Goal: Contribute content: Contribute content

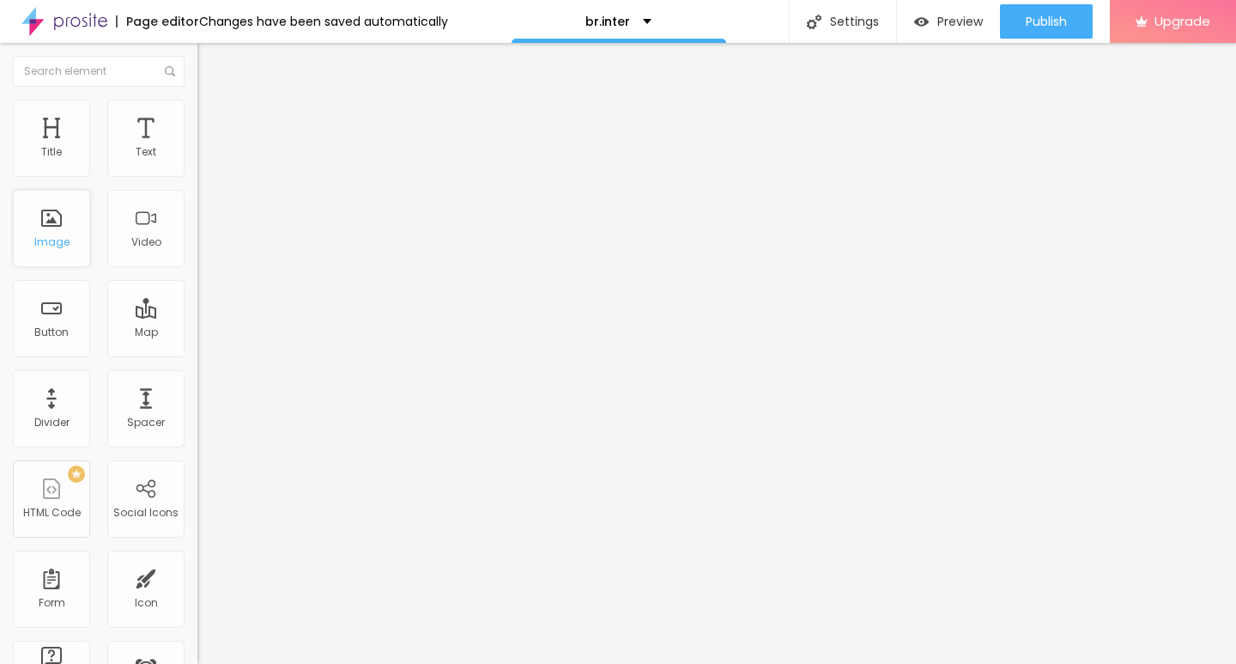
click at [49, 226] on div "Image" at bounding box center [51, 228] width 77 height 77
click at [197, 382] on img at bounding box center [201, 377] width 9 height 9
click at [197, 148] on span "Add image" at bounding box center [232, 140] width 70 height 15
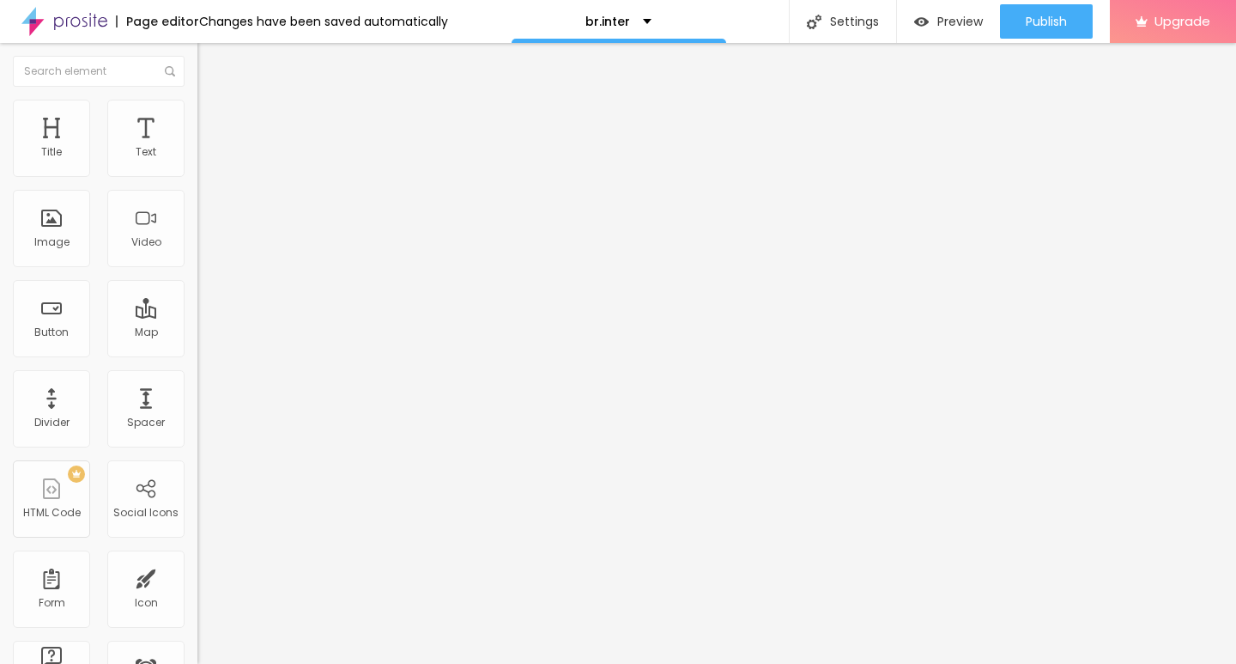
click at [213, 116] on span "Style" at bounding box center [225, 111] width 25 height 15
click at [197, 100] on img at bounding box center [204, 107] width 15 height 15
click at [213, 117] on span "Style" at bounding box center [225, 111] width 25 height 15
type input "10"
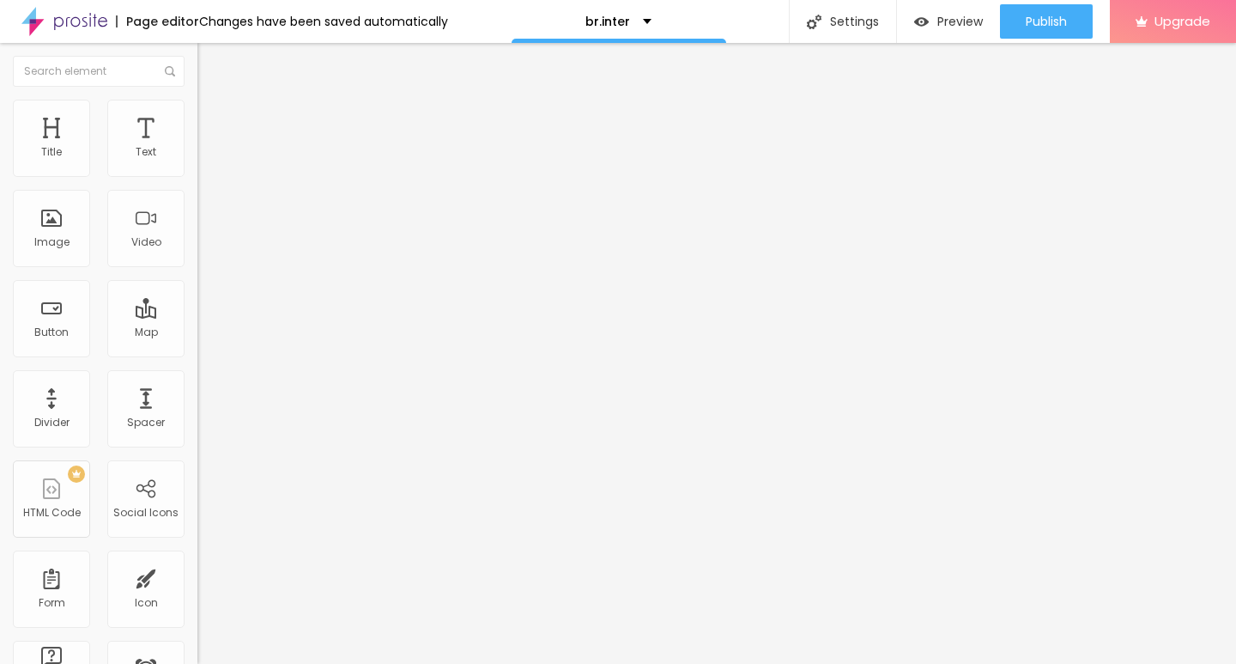
click at [197, 176] on input "range" at bounding box center [252, 169] width 111 height 14
type input "10"
type input "20"
click at [197, 176] on input "range" at bounding box center [252, 169] width 111 height 14
type input "20"
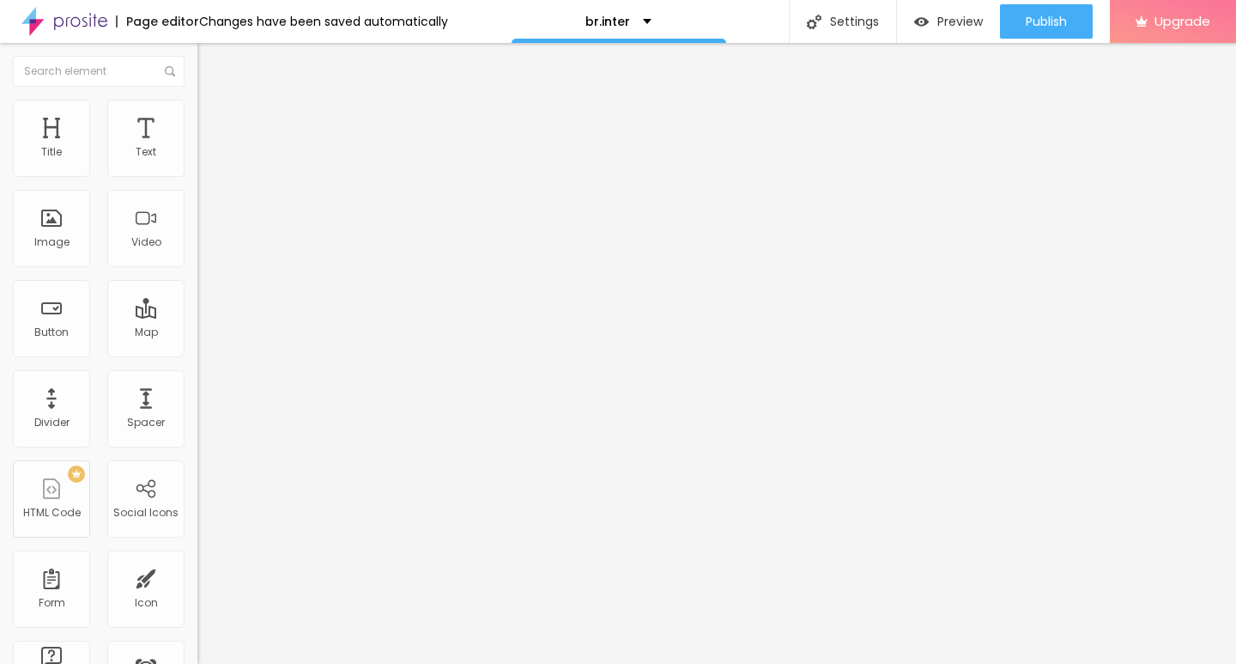
click at [210, 64] on div "Edit Image" at bounding box center [255, 63] width 90 height 14
click at [210, 66] on div "Edit Text" at bounding box center [249, 63] width 78 height 14
click at [197, 262] on span "Default" at bounding box center [215, 263] width 37 height 15
click at [197, 281] on span "Small" at bounding box center [212, 273] width 31 height 15
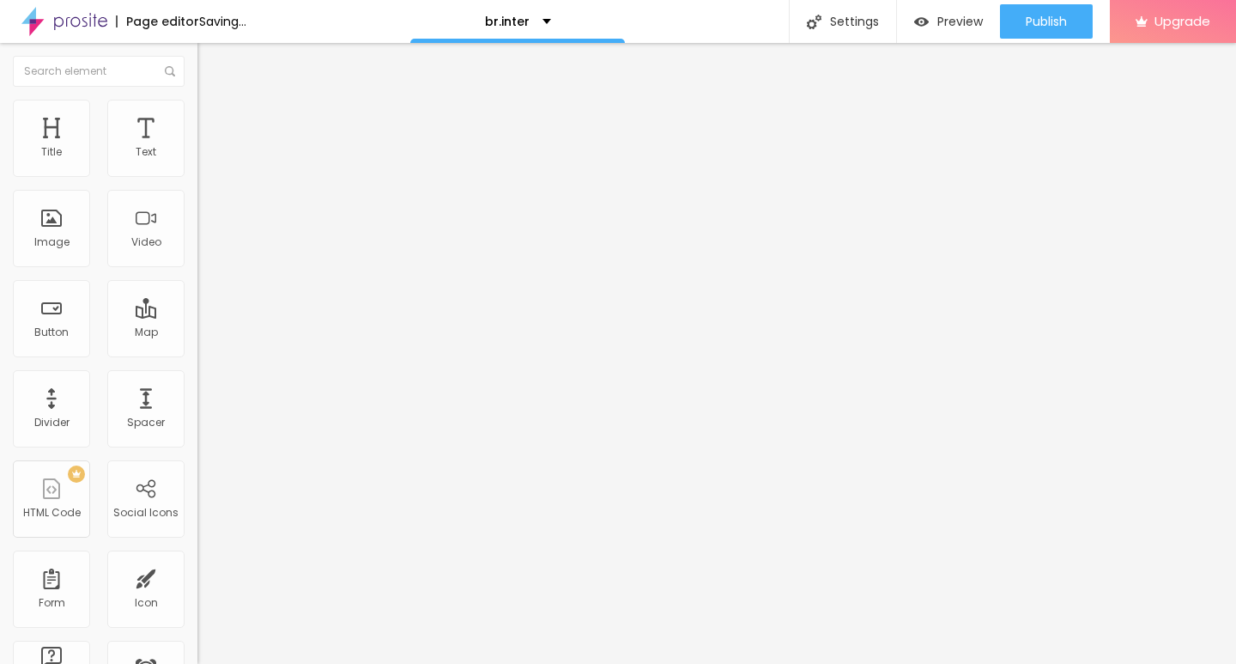
click at [197, 161] on input "Click me" at bounding box center [300, 152] width 206 height 17
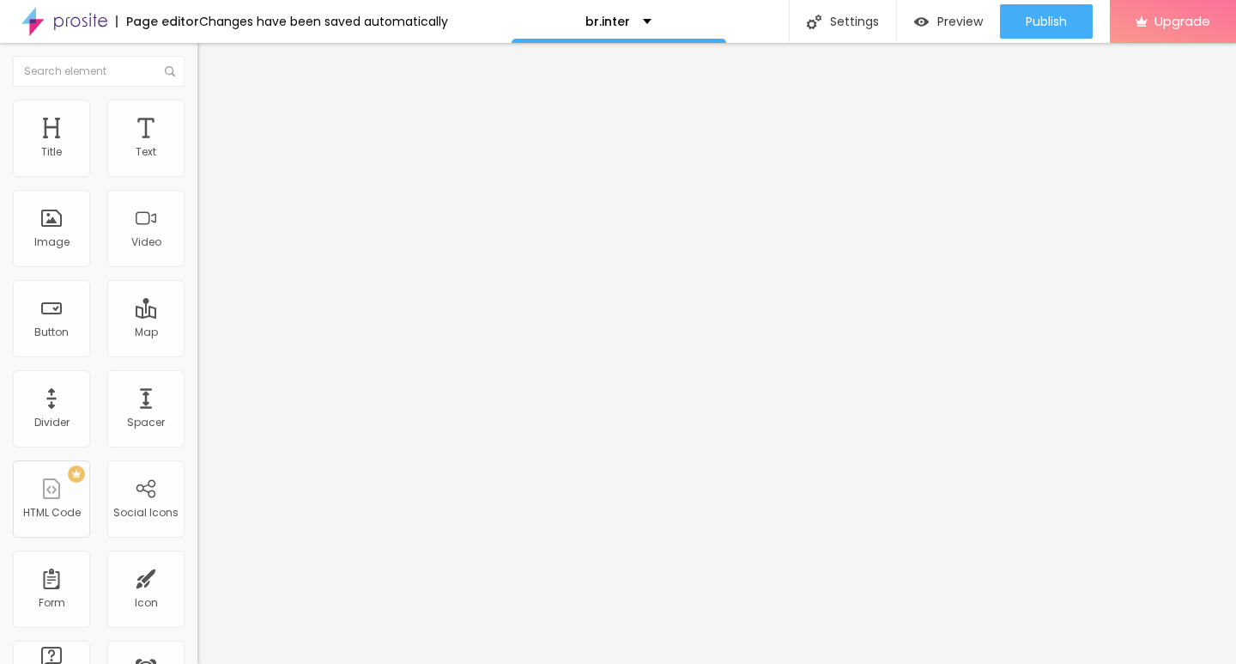
paste input "→ VIEW DOCUMENT HERE"
type input "→ VIEW DOCUMENT HERE"
click at [197, 354] on input "https://" at bounding box center [300, 345] width 206 height 17
paste input "ummmf—.[DOMAIN_NAME]"
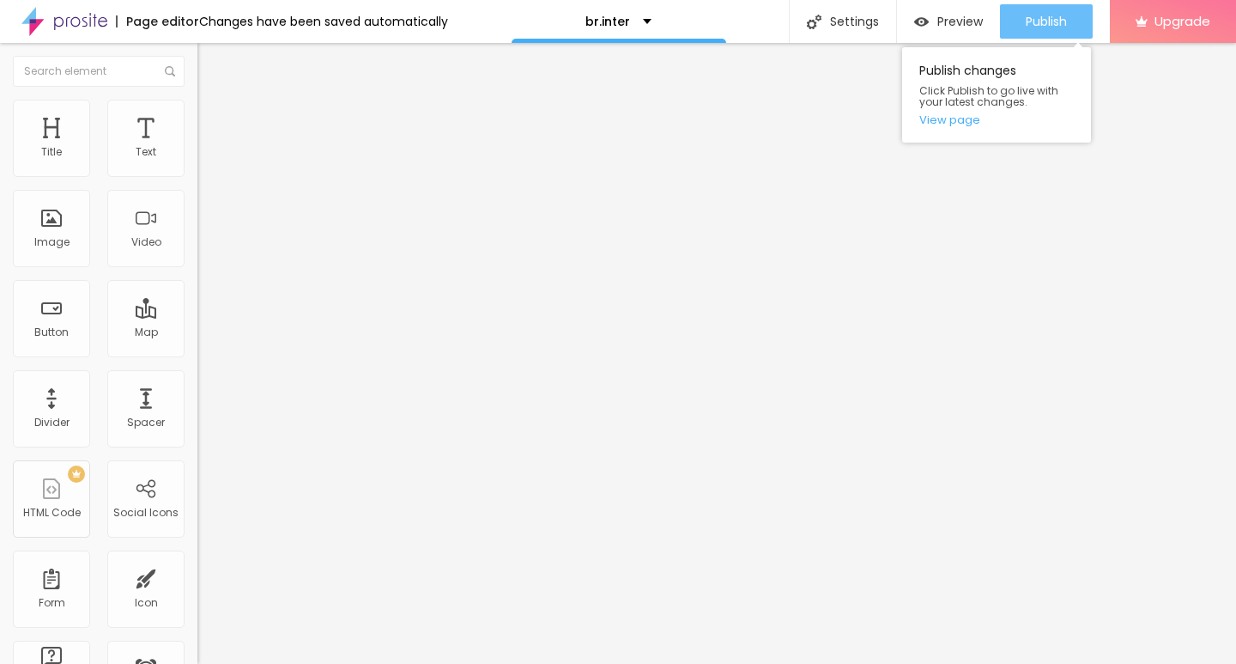
type input "[URL][DOMAIN_NAME]"
click at [1037, 32] on div "Publish" at bounding box center [1046, 21] width 41 height 34
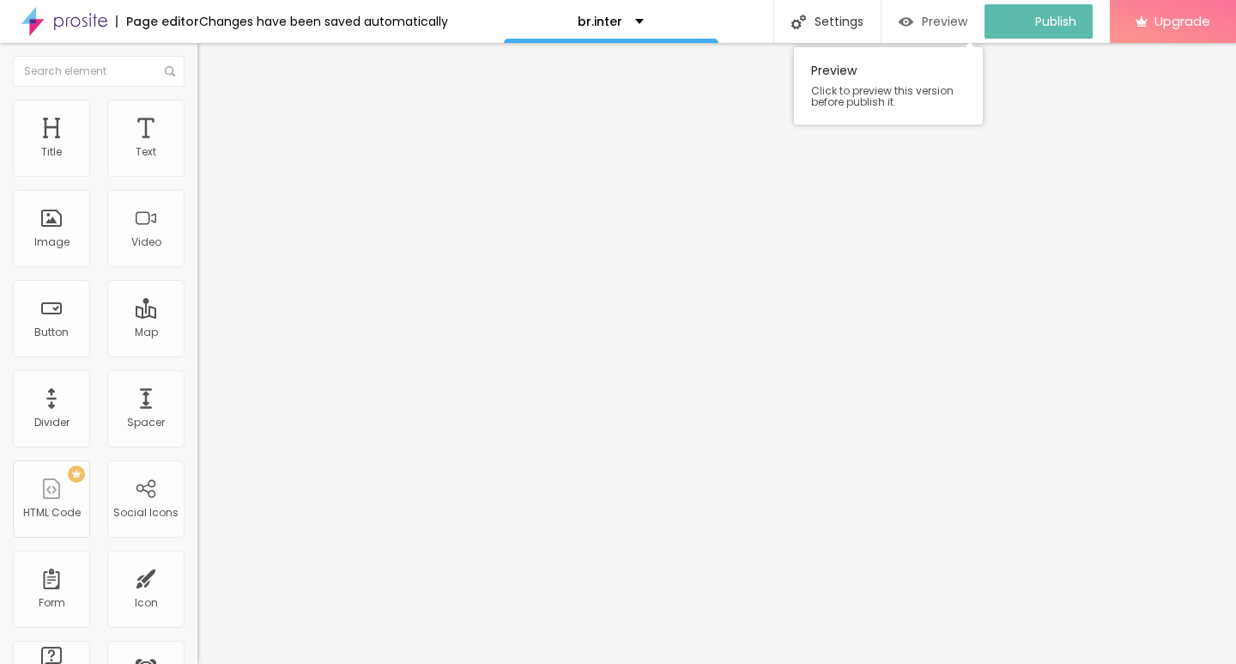
click at [952, 25] on span "Preview" at bounding box center [945, 22] width 46 height 14
